Goal: Information Seeking & Learning: Learn about a topic

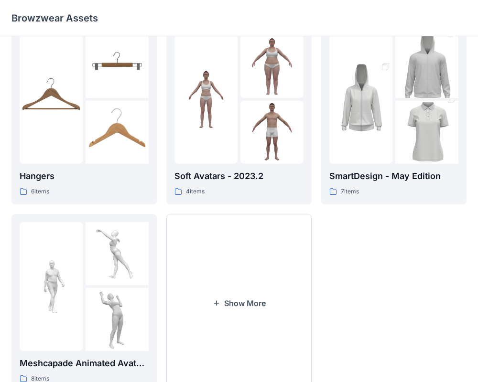
scroll to position [211, 0]
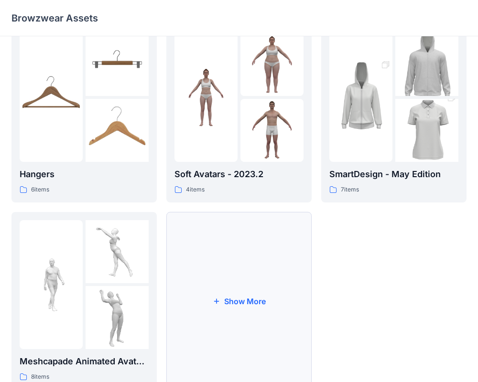
click at [217, 301] on icon "button" at bounding box center [216, 301] width 5 height 5
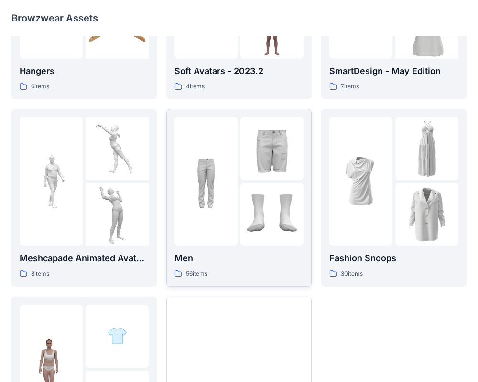
scroll to position [316, 0]
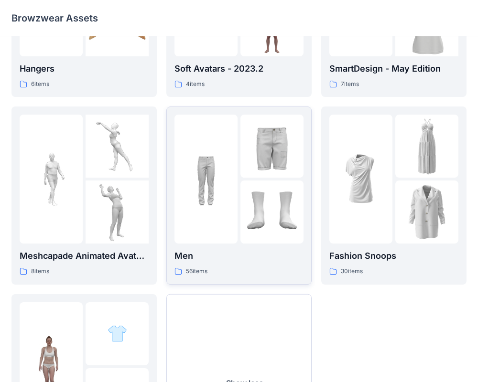
click at [229, 259] on p "Men" at bounding box center [238, 255] width 129 height 13
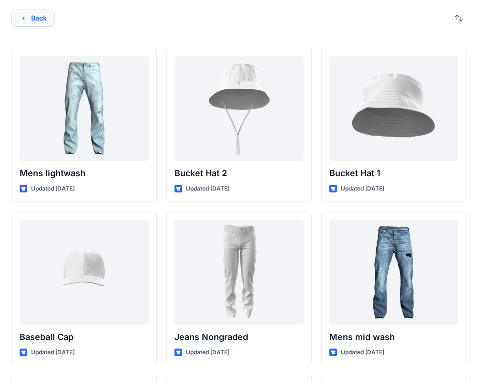
click at [37, 19] on button "Back" at bounding box center [32, 18] width 43 height 17
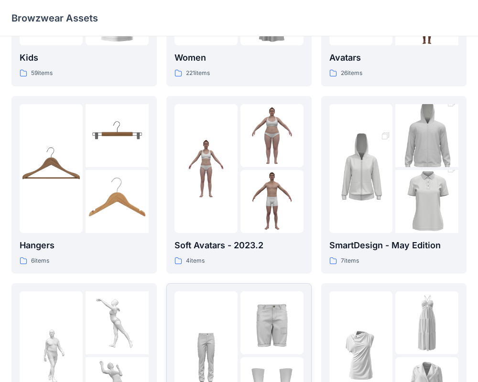
scroll to position [145, 0]
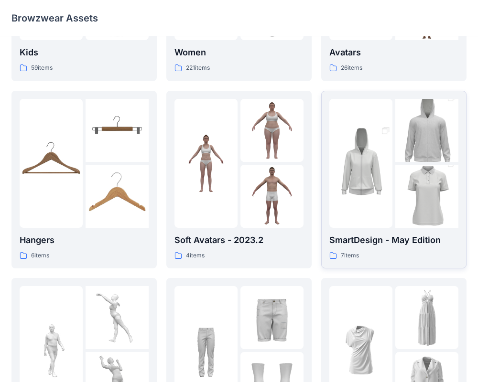
click at [385, 160] on img at bounding box center [360, 163] width 63 height 95
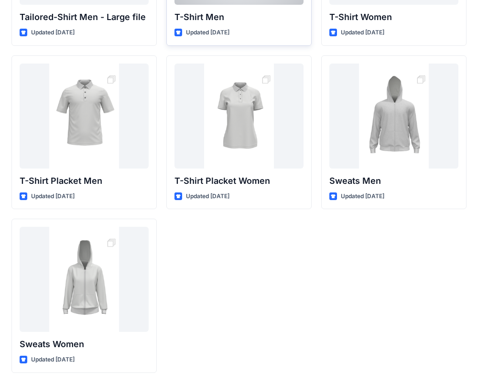
scroll to position [159, 0]
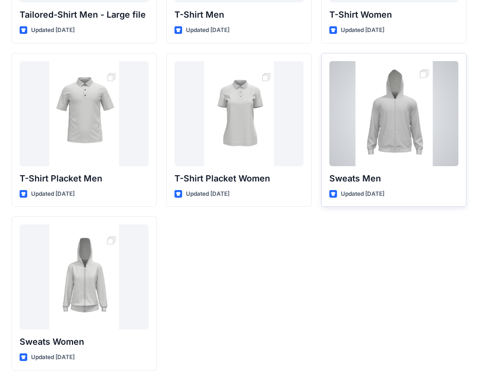
click at [400, 141] on div at bounding box center [393, 113] width 129 height 105
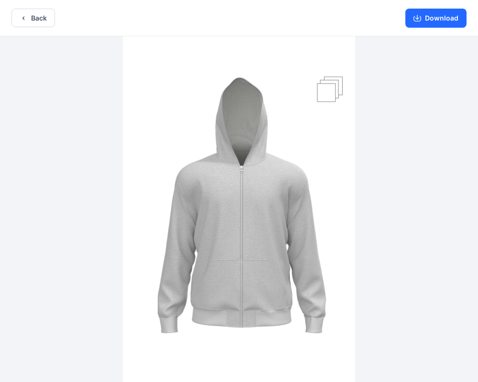
click at [333, 94] on img at bounding box center [239, 210] width 232 height 348
click at [418, 16] on icon "button" at bounding box center [417, 18] width 8 height 8
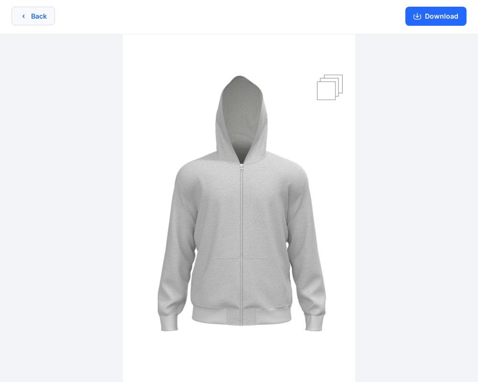
click at [30, 13] on button "Back" at bounding box center [32, 16] width 43 height 19
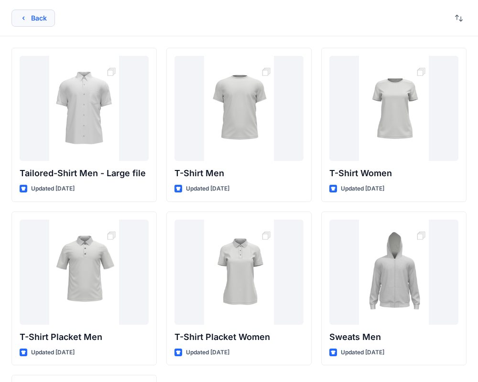
click at [43, 21] on button "Back" at bounding box center [32, 18] width 43 height 17
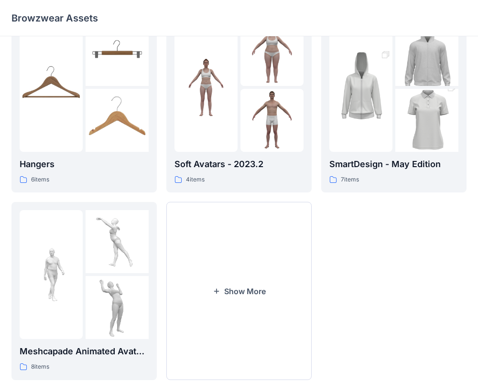
scroll to position [246, 0]
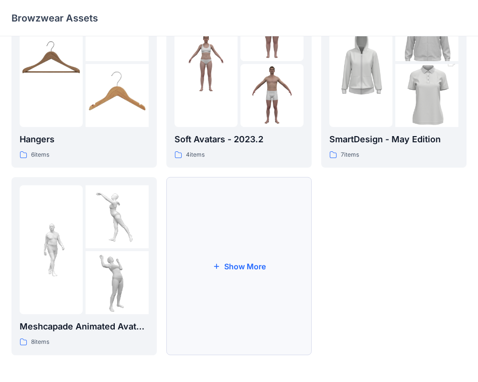
click at [248, 250] on button "Show More" at bounding box center [238, 266] width 145 height 178
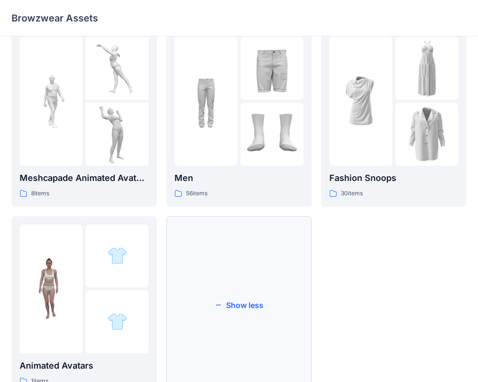
scroll to position [433, 0]
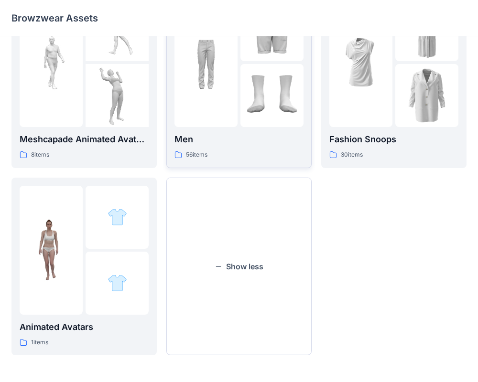
click at [244, 131] on div "Men 56 items" at bounding box center [238, 79] width 129 height 162
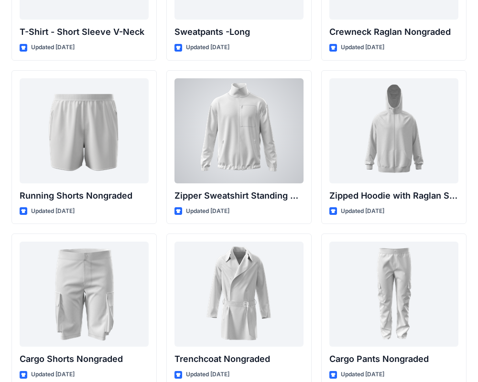
scroll to position [1125, 0]
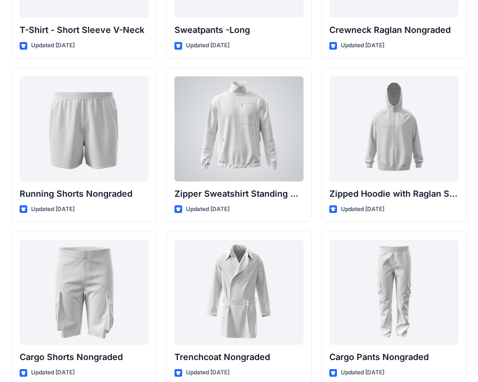
click at [261, 160] on div at bounding box center [238, 128] width 129 height 105
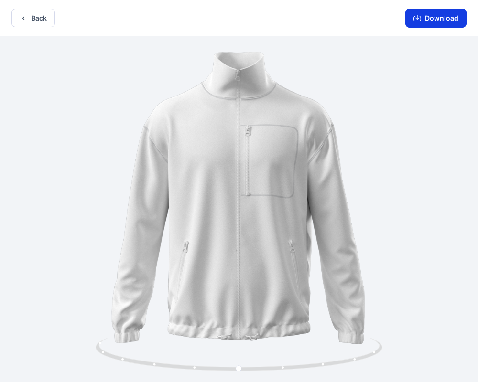
click at [433, 18] on button "Download" at bounding box center [435, 18] width 61 height 19
click at [32, 19] on button "Back" at bounding box center [32, 18] width 43 height 19
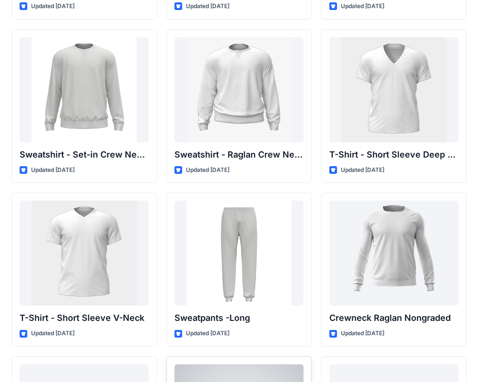
scroll to position [835, 0]
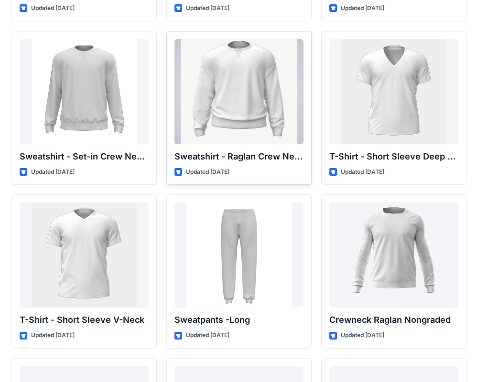
click at [232, 114] on div at bounding box center [238, 91] width 129 height 105
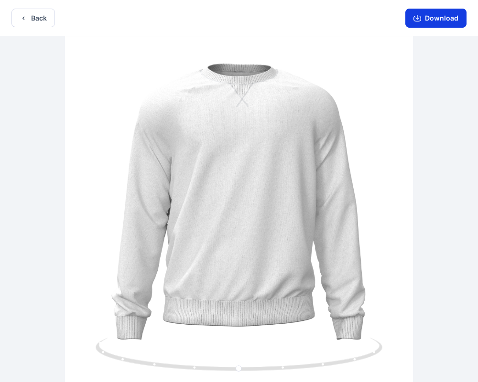
click at [441, 22] on button "Download" at bounding box center [435, 18] width 61 height 19
click at [32, 22] on button "Back" at bounding box center [32, 18] width 43 height 19
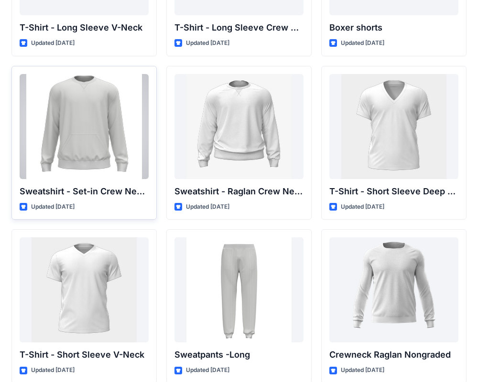
scroll to position [799, 0]
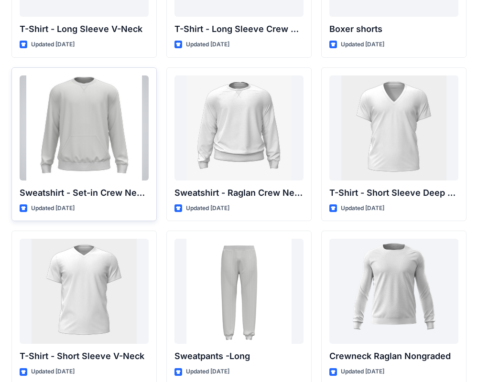
click at [85, 88] on div at bounding box center [84, 127] width 129 height 105
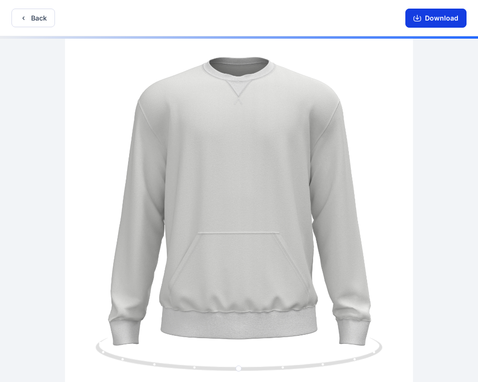
click at [431, 23] on button "Download" at bounding box center [435, 18] width 61 height 19
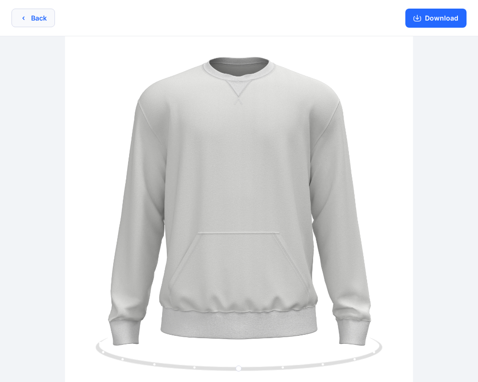
click at [33, 20] on button "Back" at bounding box center [32, 18] width 43 height 19
